Goal: Information Seeking & Learning: Learn about a topic

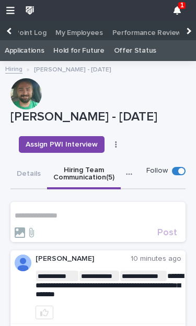
click at [182, 14] on div "1" at bounding box center [177, 10] width 13 height 13
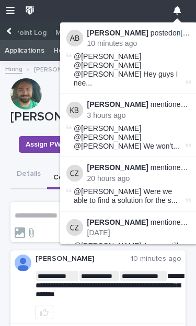
click at [156, 124] on span "@[PERSON_NAME] @[PERSON_NAME] @[PERSON_NAME] We won't ..." at bounding box center [129, 137] width 110 height 26
click at [171, 124] on span "@[PERSON_NAME] @[PERSON_NAME] @[PERSON_NAME] We won't ..." at bounding box center [129, 137] width 110 height 26
click at [167, 124] on span "@[PERSON_NAME] @[PERSON_NAME] @[PERSON_NAME] We won't ..." at bounding box center [129, 137] width 110 height 26
click at [166, 124] on span "@[PERSON_NAME] @[PERSON_NAME] @[PERSON_NAME] We won't ..." at bounding box center [129, 137] width 110 height 26
click at [163, 124] on span "@[PERSON_NAME] @[PERSON_NAME] @[PERSON_NAME] We won't ..." at bounding box center [129, 137] width 110 height 26
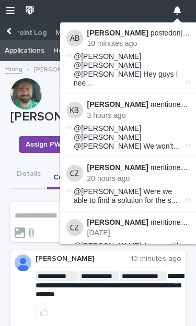
click at [148, 111] on p "3 hours ago" at bounding box center [139, 115] width 104 height 9
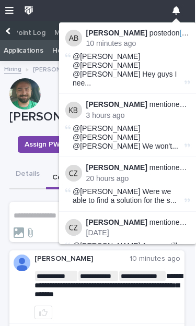
scroll to position [0, 1]
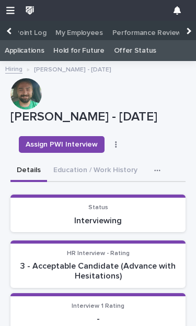
click at [107, 167] on button "Education / Work History" at bounding box center [95, 171] width 96 height 22
